Goal: Information Seeking & Learning: Learn about a topic

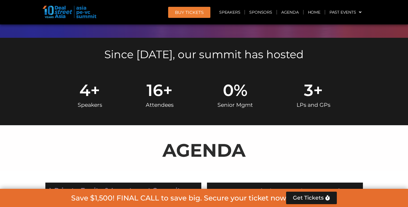
scroll to position [287, 0]
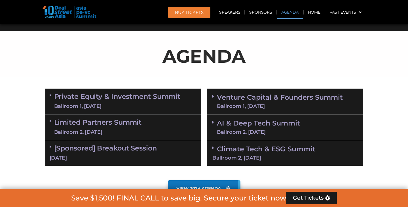
click at [137, 125] on link "Limited Partners [GEOGRAPHIC_DATA] 2, [DATE]" at bounding box center [98, 126] width 88 height 17
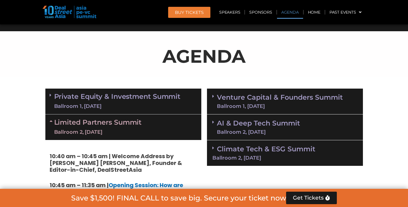
click at [137, 125] on link "Limited Partners [GEOGRAPHIC_DATA] 2, [DATE]" at bounding box center [98, 126] width 88 height 17
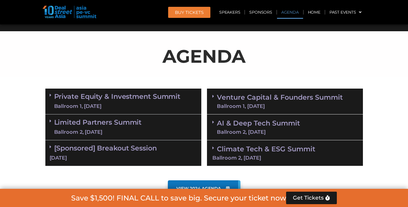
click at [150, 100] on link "Private Equity & Investment Summit Ballroom 1, [DATE]" at bounding box center [117, 101] width 126 height 17
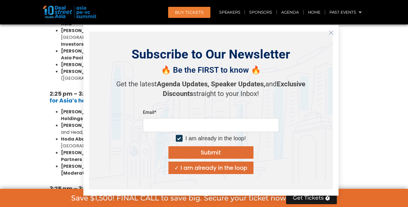
scroll to position [831, 0]
click at [331, 33] on icon "Close" at bounding box center [330, 32] width 5 height 5
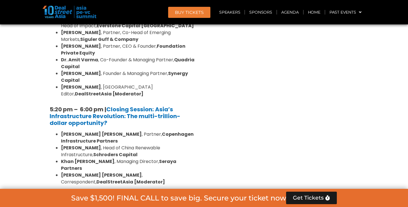
scroll to position [1150, 0]
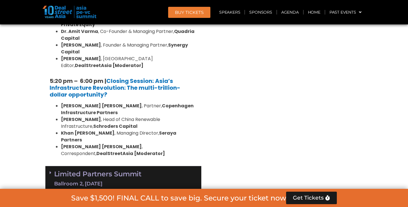
click at [105, 170] on link "Limited Partners [GEOGRAPHIC_DATA] 2, [DATE]" at bounding box center [98, 178] width 88 height 17
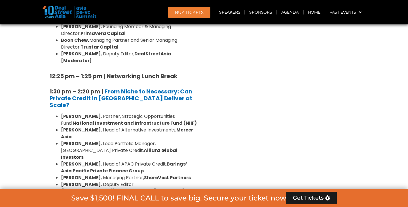
scroll to position [750, 0]
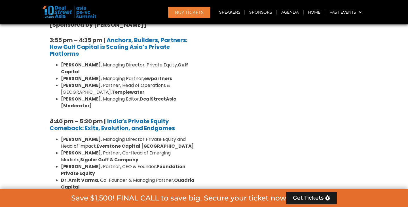
scroll to position [947, 0]
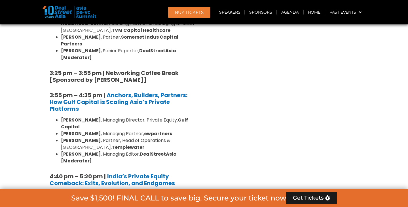
click at [181, 191] on li "[PERSON_NAME] , Managing Director Private Equity and Head of Impact, Everstone …" at bounding box center [129, 198] width 136 height 14
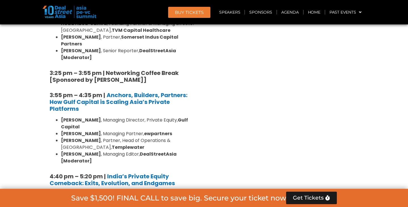
click at [172, 204] on li "[PERSON_NAME] , Partner, Co-Head of Emerging Markets, Siguler Guff & Company" at bounding box center [129, 211] width 136 height 14
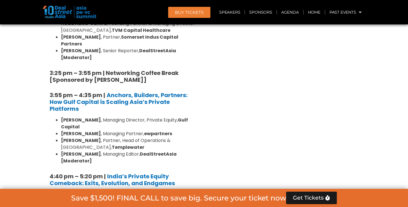
click at [173, 191] on li "[PERSON_NAME] , Managing Director Private Equity and Head of Impact, Everstone …" at bounding box center [129, 198] width 136 height 14
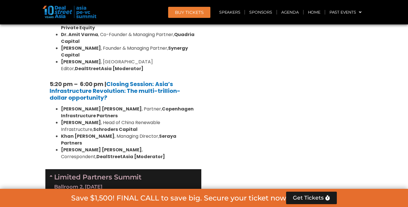
scroll to position [1148, 0]
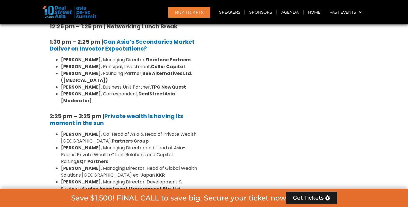
scroll to position [1550, 0]
